Goal: Transaction & Acquisition: Purchase product/service

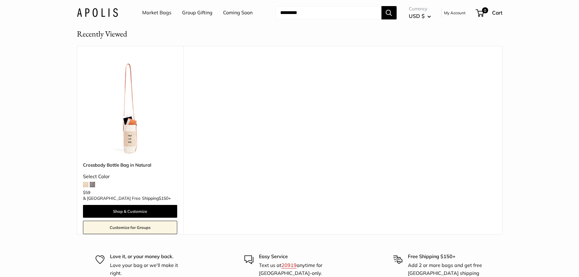
scroll to position [3604, 0]
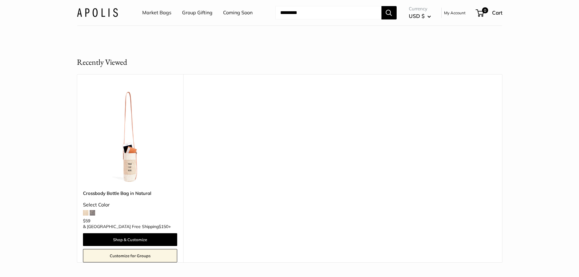
click at [139, 204] on div "Select Color" at bounding box center [130, 204] width 94 height 9
click at [0, 0] on img at bounding box center [0, 0] width 0 height 0
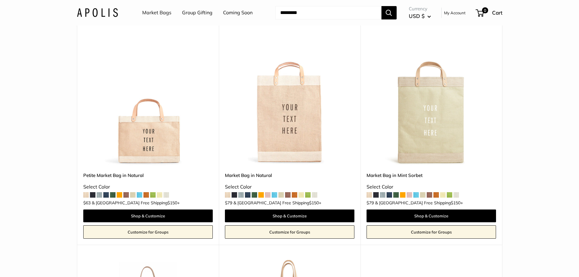
scroll to position [1630, 0]
click at [0, 0] on img at bounding box center [0, 0] width 0 height 0
